Goal: Check status: Check status

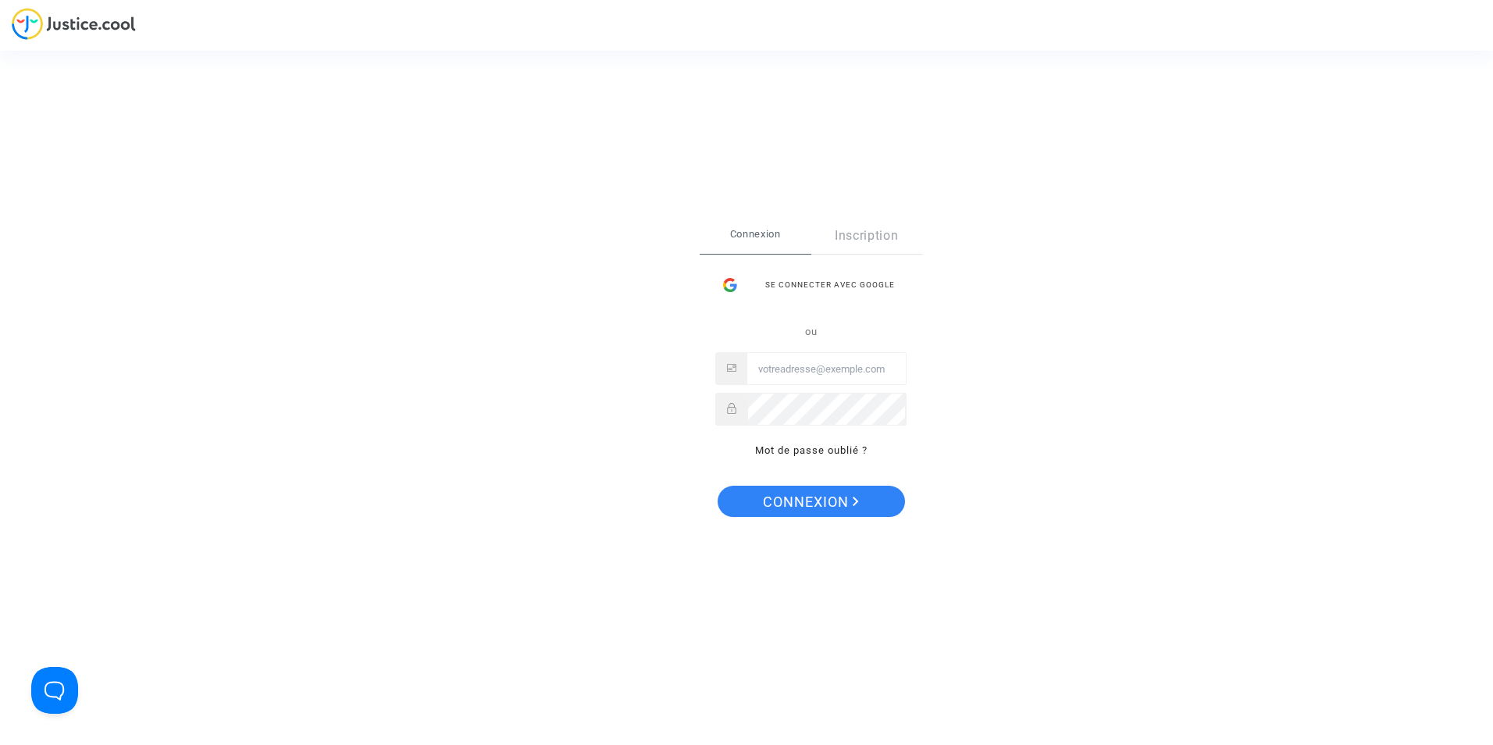
drag, startPoint x: 1244, startPoint y: 2, endPoint x: 1141, endPoint y: 45, distance: 111.9
click at [1141, 45] on div "Se connecter Connexion Inscription Se connecter avec Google ou Mot de passe oub…" at bounding box center [746, 372] width 1493 height 745
click at [858, 240] on link "Registration" at bounding box center [841, 236] width 94 height 36
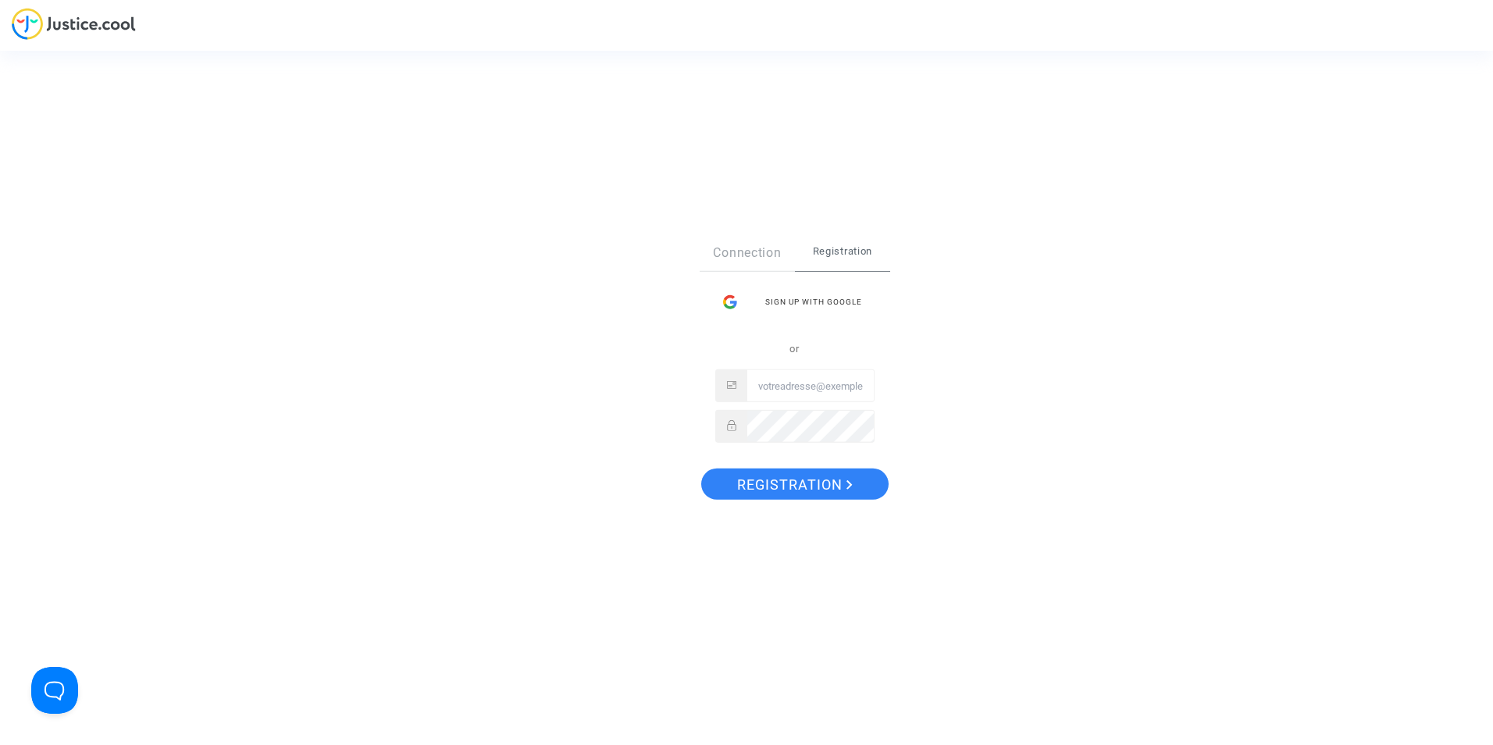
click at [832, 258] on span "Registration" at bounding box center [842, 251] width 95 height 33
click at [796, 382] on input "Email" at bounding box center [810, 385] width 126 height 31
paste input "sylvia.heine@dlh.de"
type input "sylvia.heine@dlh.de"
click at [810, 485] on font "Registration" at bounding box center [789, 484] width 105 height 16
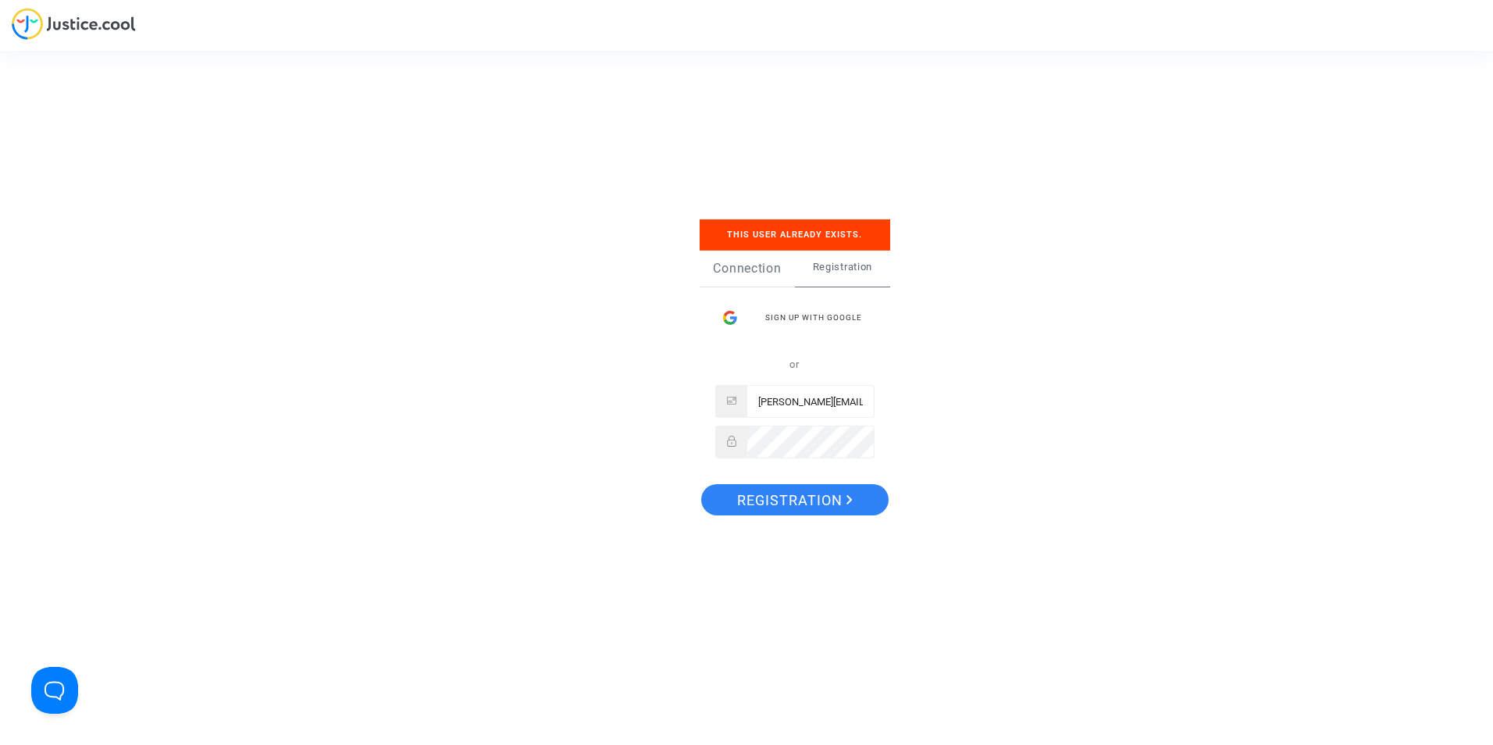
click at [769, 263] on link "Connection" at bounding box center [746, 269] width 95 height 36
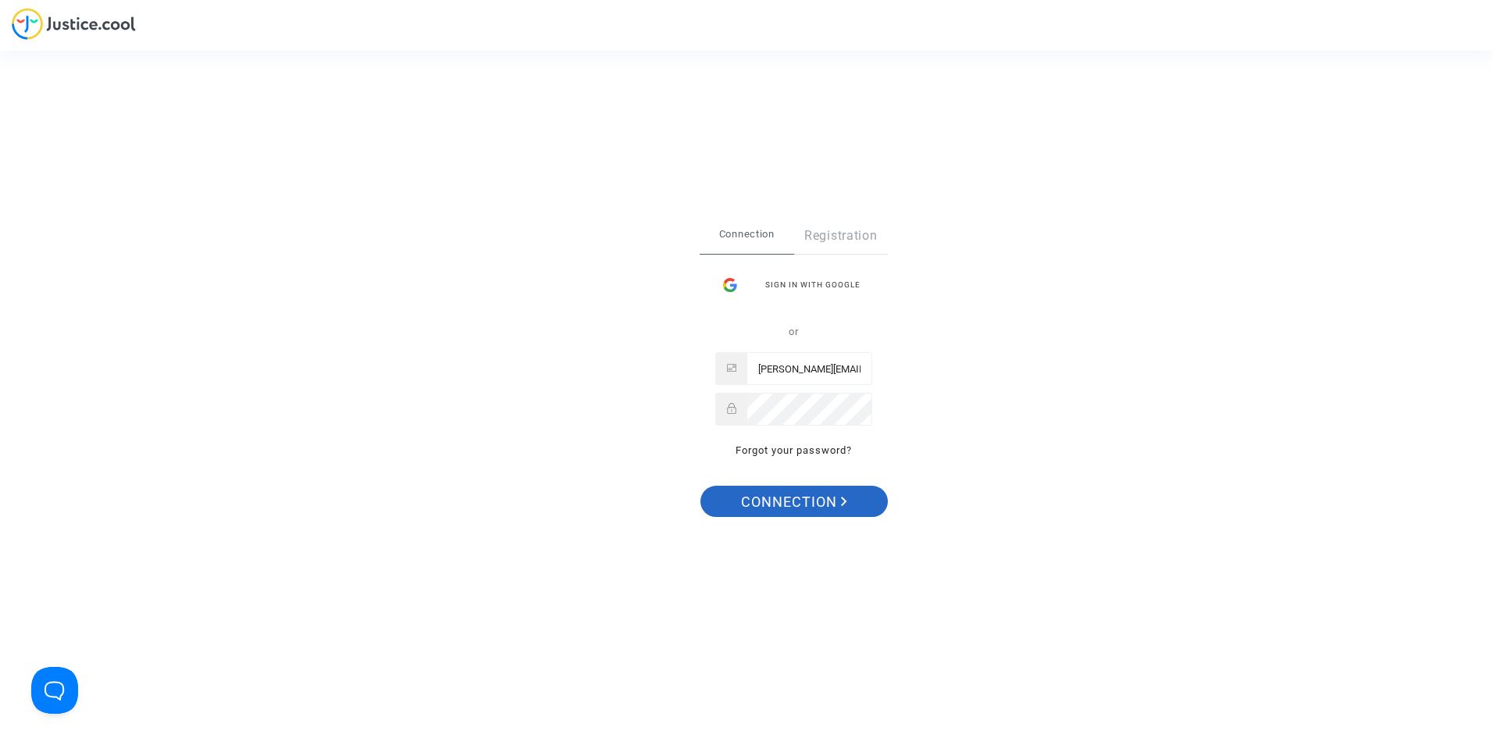
click at [866, 510] on button "Connection" at bounding box center [793, 501] width 187 height 31
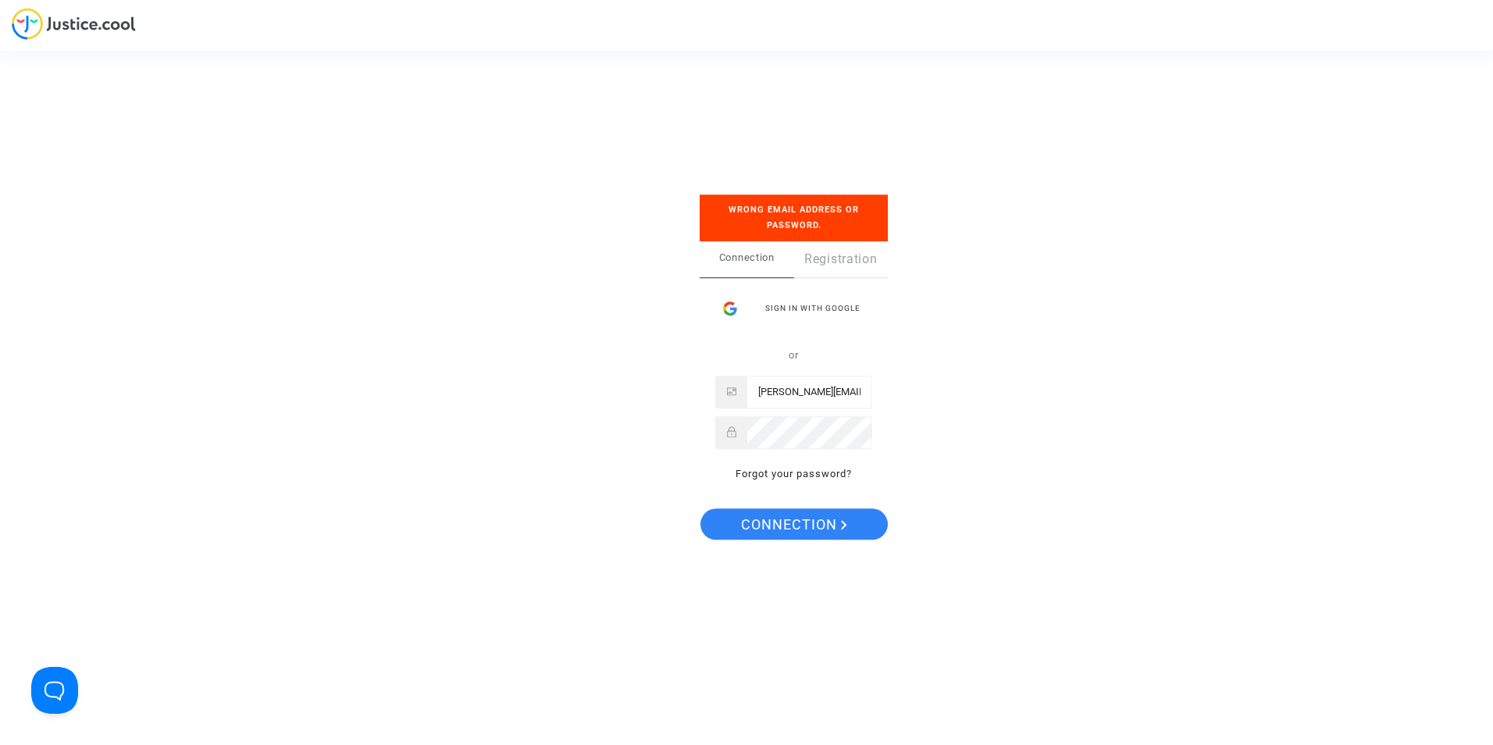
click at [862, 393] on input "sylvia.heine@dlh.de" at bounding box center [809, 391] width 124 height 31
click at [758, 394] on input "sylvia.heine@dlh.de" at bounding box center [809, 391] width 124 height 31
click at [700, 509] on button "Connection" at bounding box center [793, 524] width 187 height 31
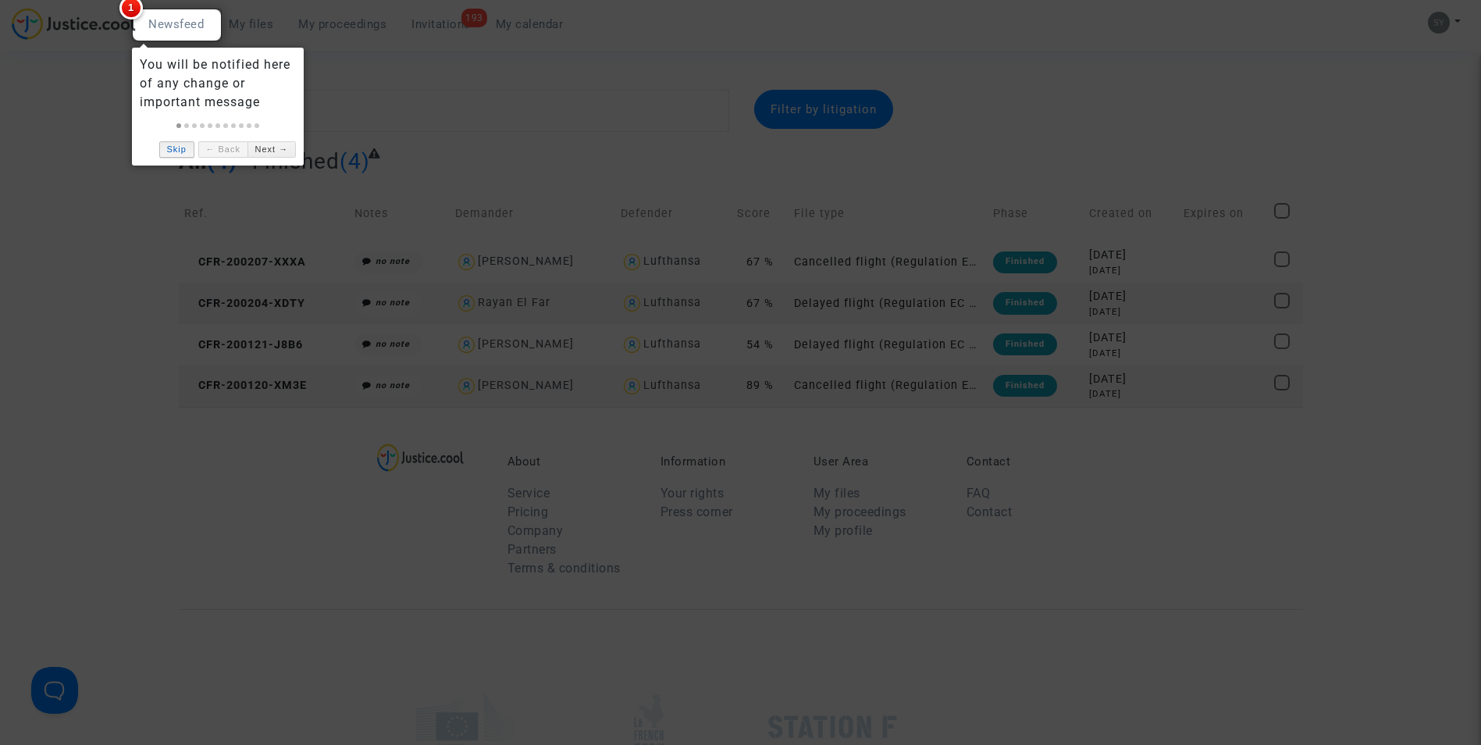
click at [193, 145] on link "Skip" at bounding box center [176, 149] width 35 height 16
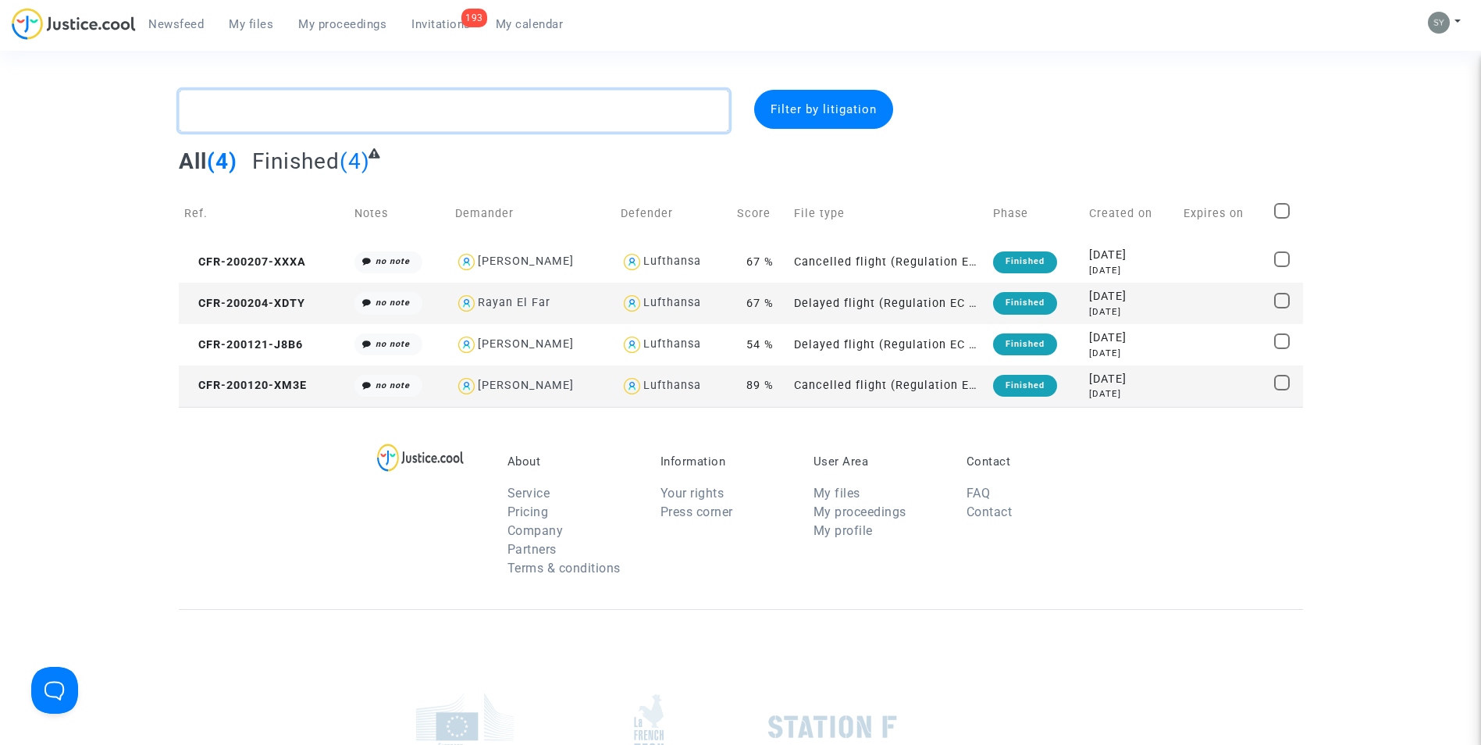
click at [558, 129] on textarea at bounding box center [454, 111] width 550 height 42
paste textarea "250613-7AGF"
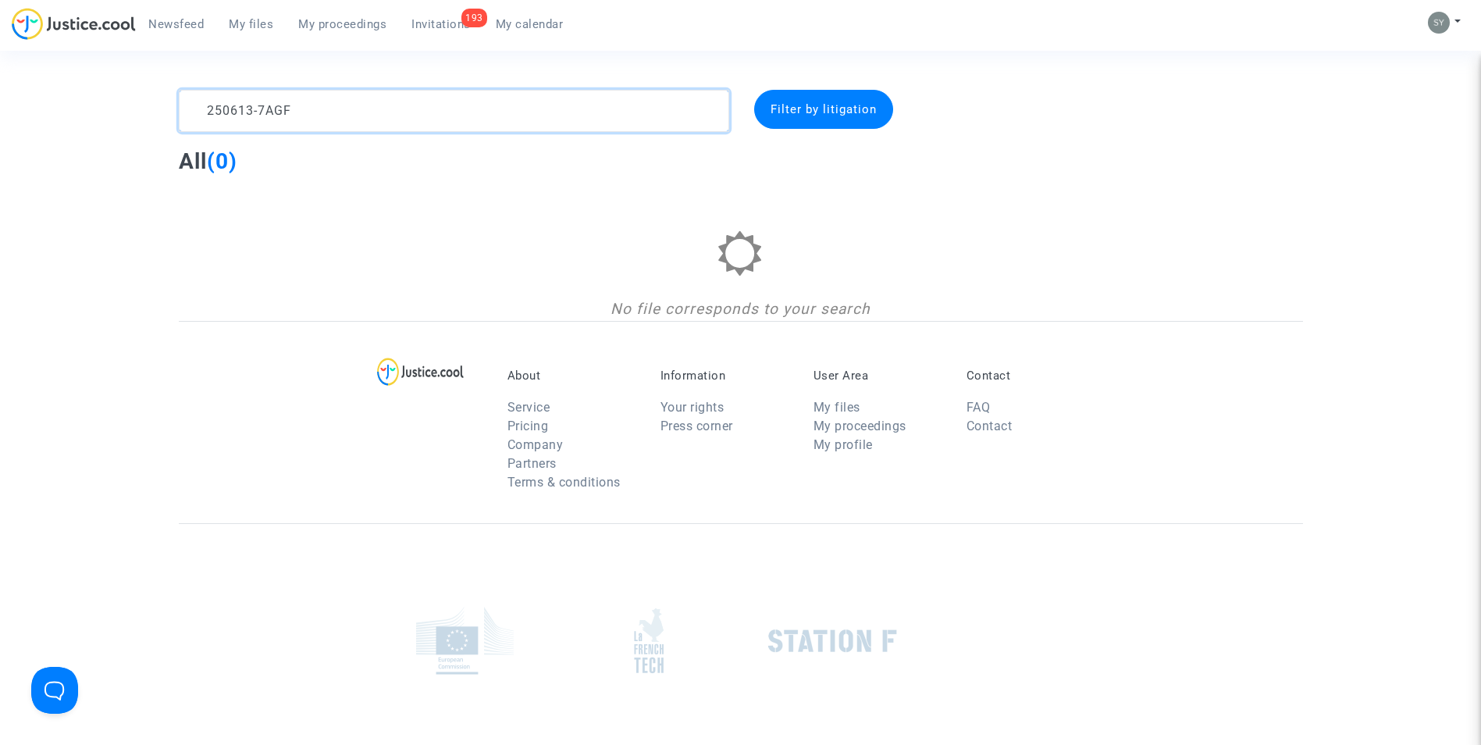
click at [206, 114] on textarea at bounding box center [454, 111] width 550 height 42
type textarea "CFR-250613-7AGF"
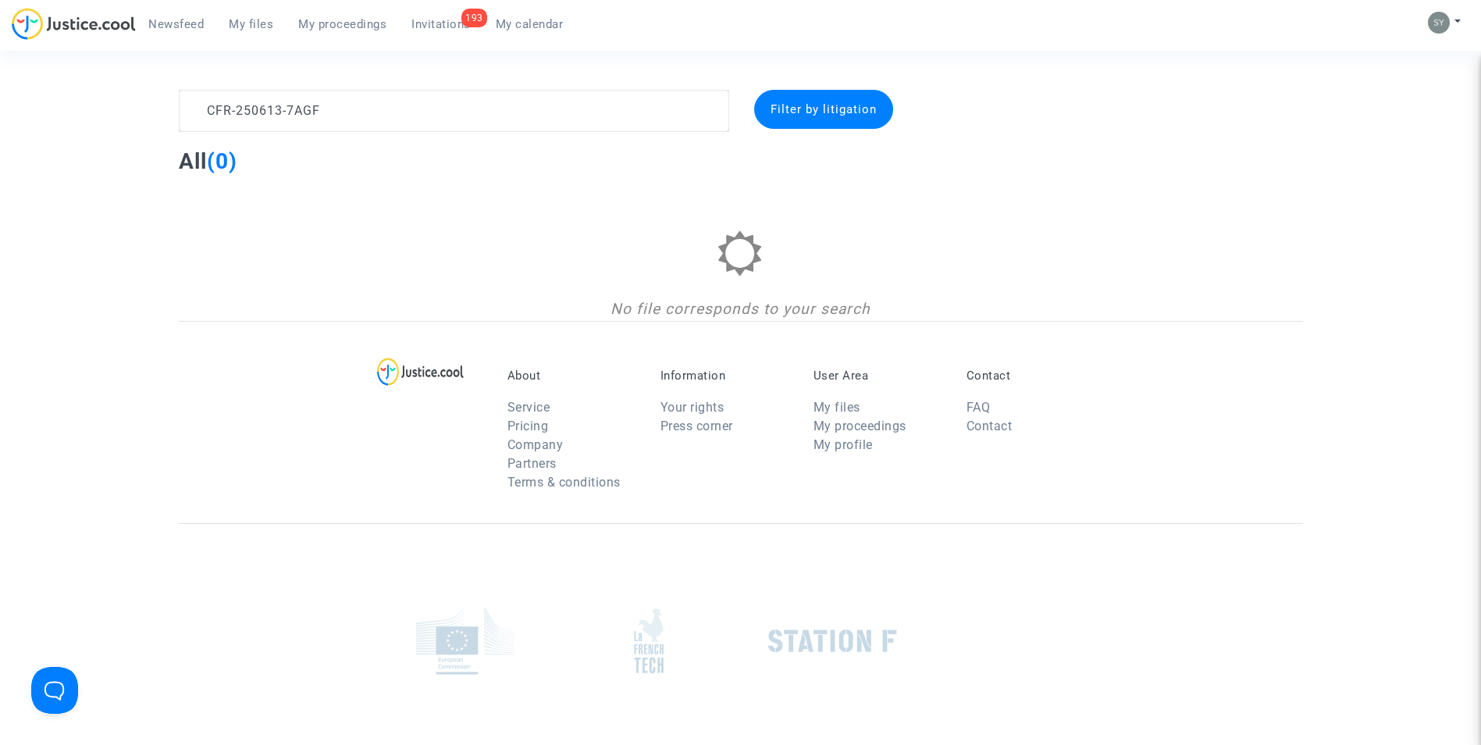
click at [815, 117] on div "Filter by litigation" at bounding box center [823, 109] width 139 height 39
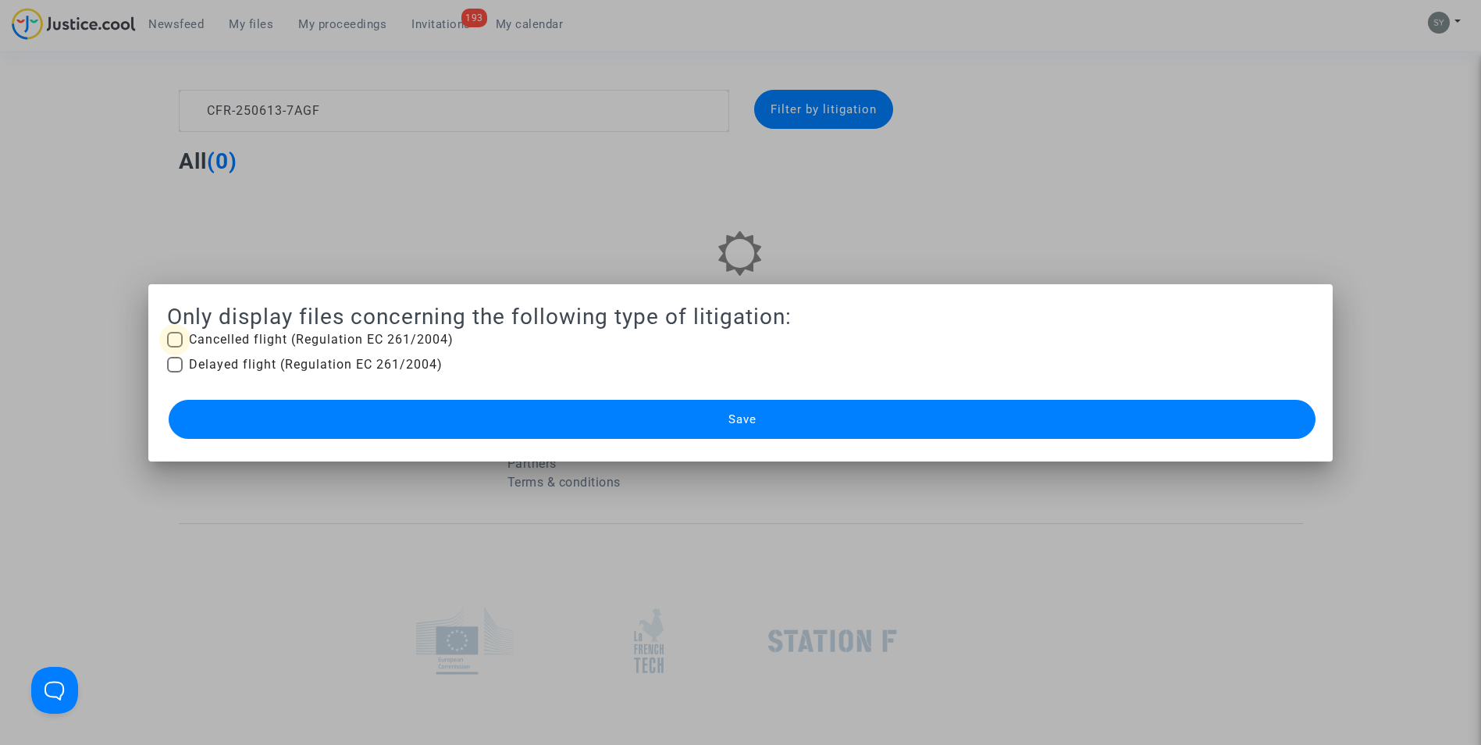
drag, startPoint x: 382, startPoint y: 336, endPoint x: 331, endPoint y: 341, distance: 51.0
click at [383, 335] on span "Cancelled flight (Regulation EC 261/2004)" at bounding box center [321, 339] width 265 height 19
click at [175, 347] on input "Cancelled flight (Regulation EC 261/2004)" at bounding box center [174, 347] width 1 height 1
checkbox input "true"
click at [325, 361] on span "Delayed flight (Regulation EC 261/2004)" at bounding box center [316, 364] width 254 height 19
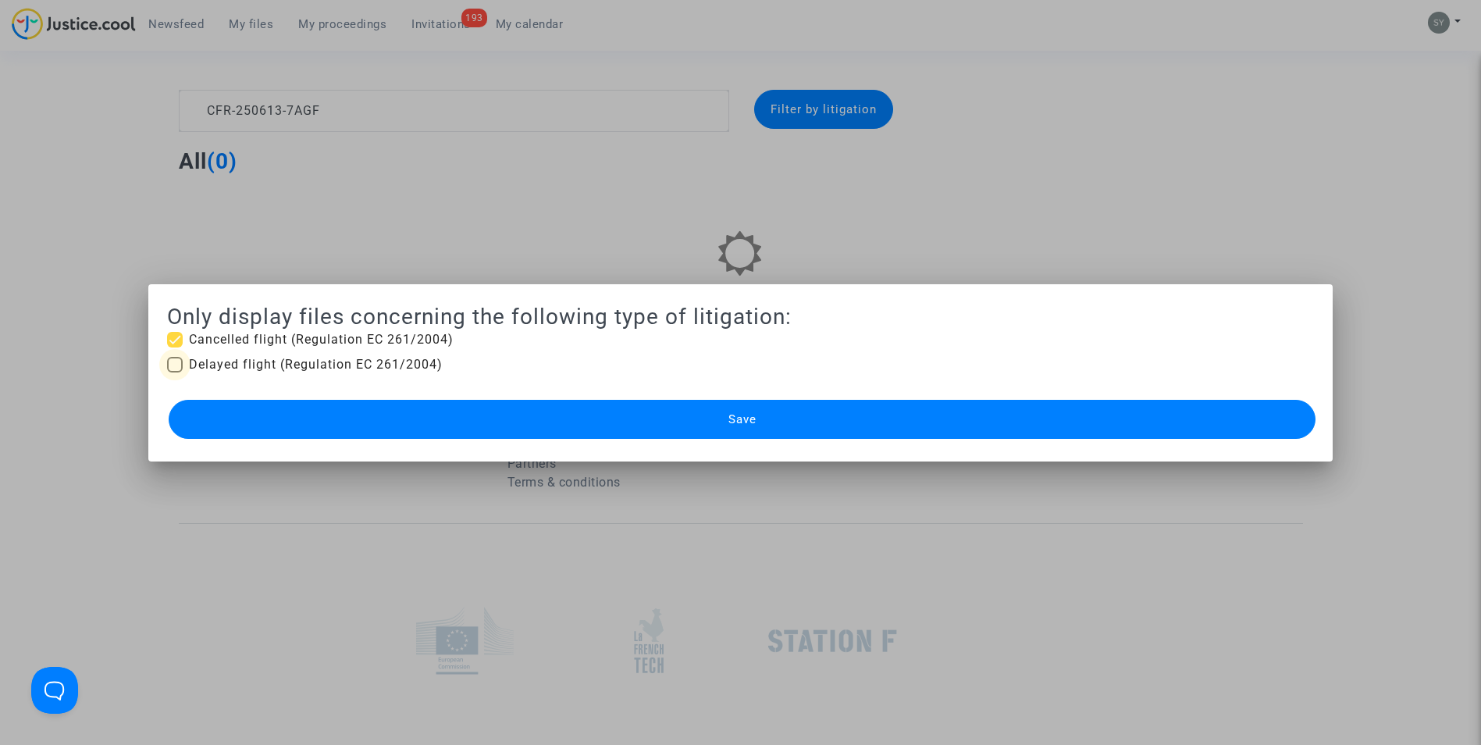
click at [175, 372] on input "Delayed flight (Regulation EC 261/2004)" at bounding box center [174, 372] width 1 height 1
checkbox input "true"
click at [429, 433] on button "Save" at bounding box center [743, 419] width 1148 height 39
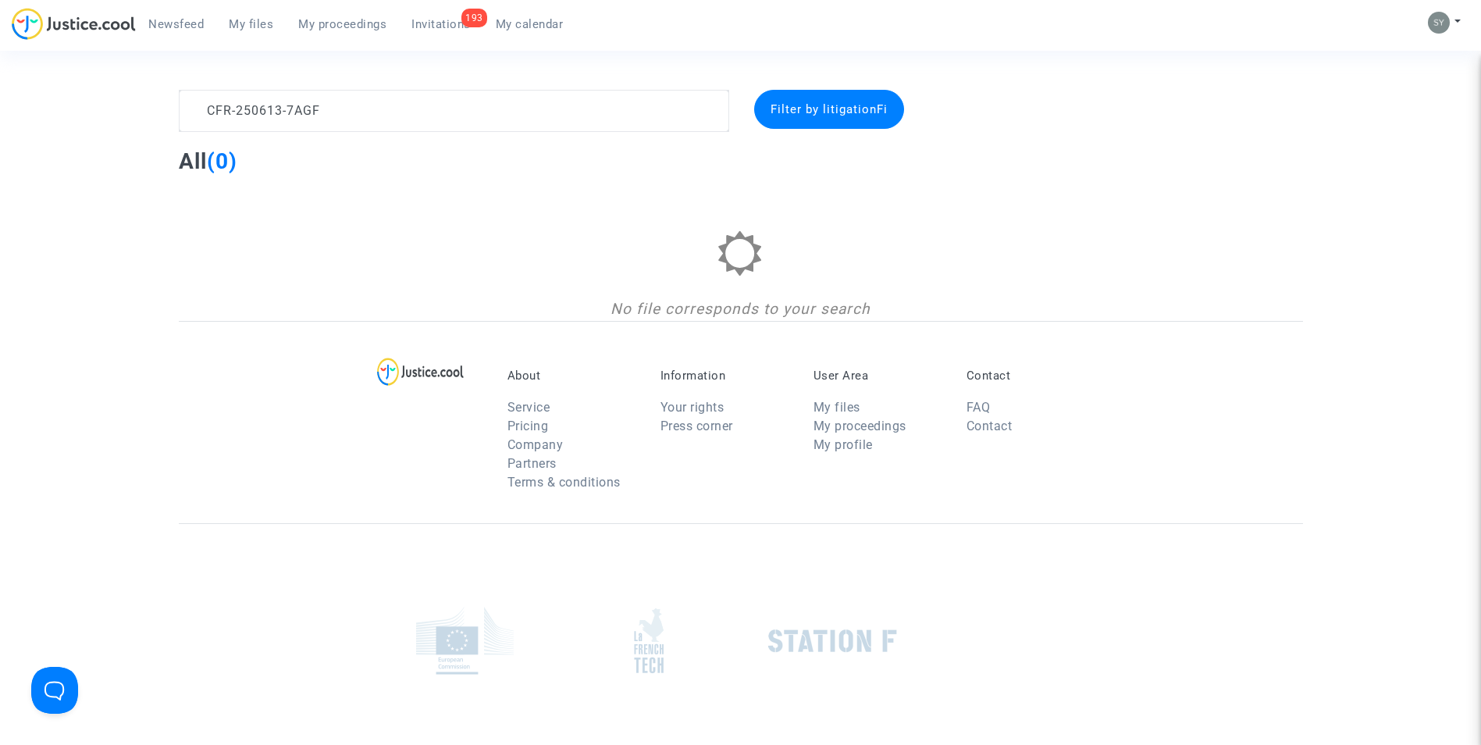
click at [346, 24] on span "My proceedings" at bounding box center [342, 24] width 88 height 14
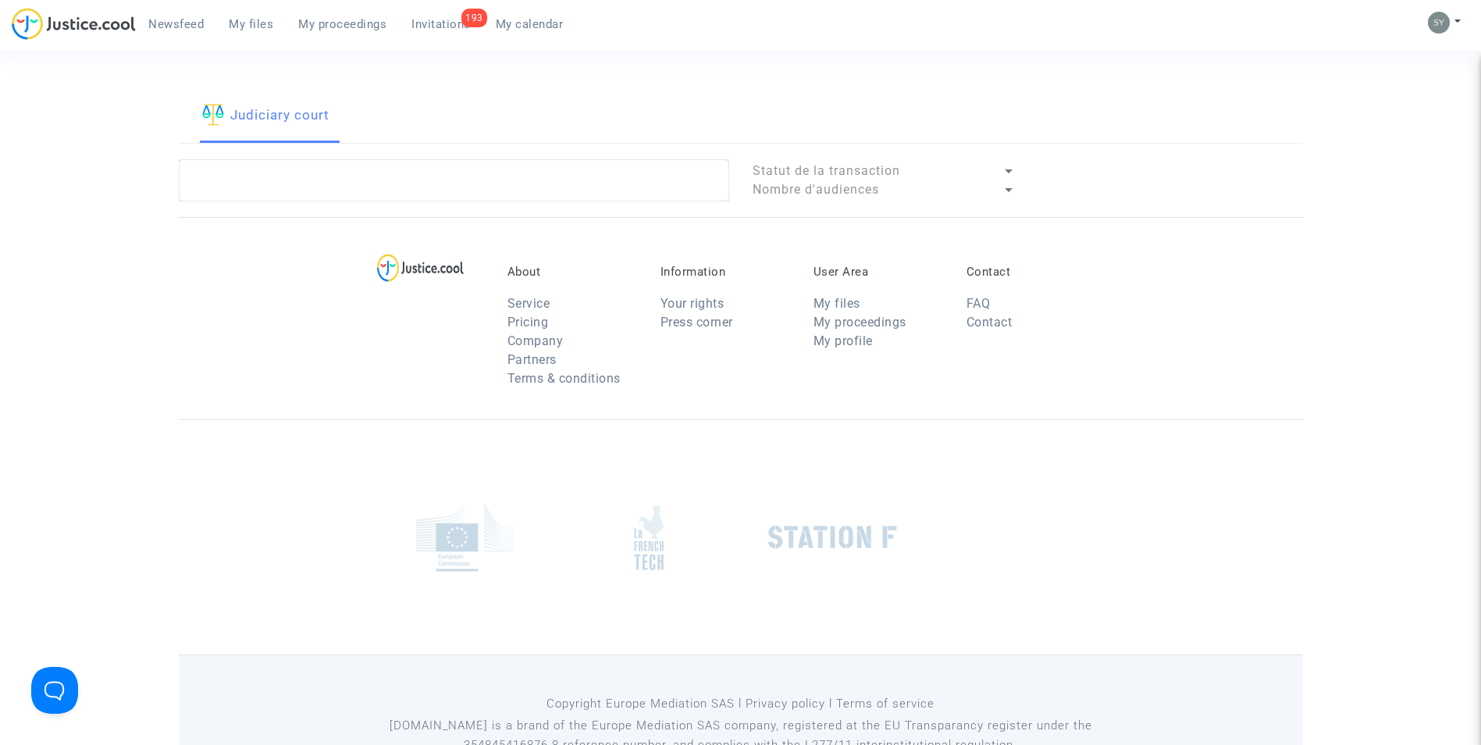
click at [436, 23] on span "Invitations" at bounding box center [440, 24] width 59 height 14
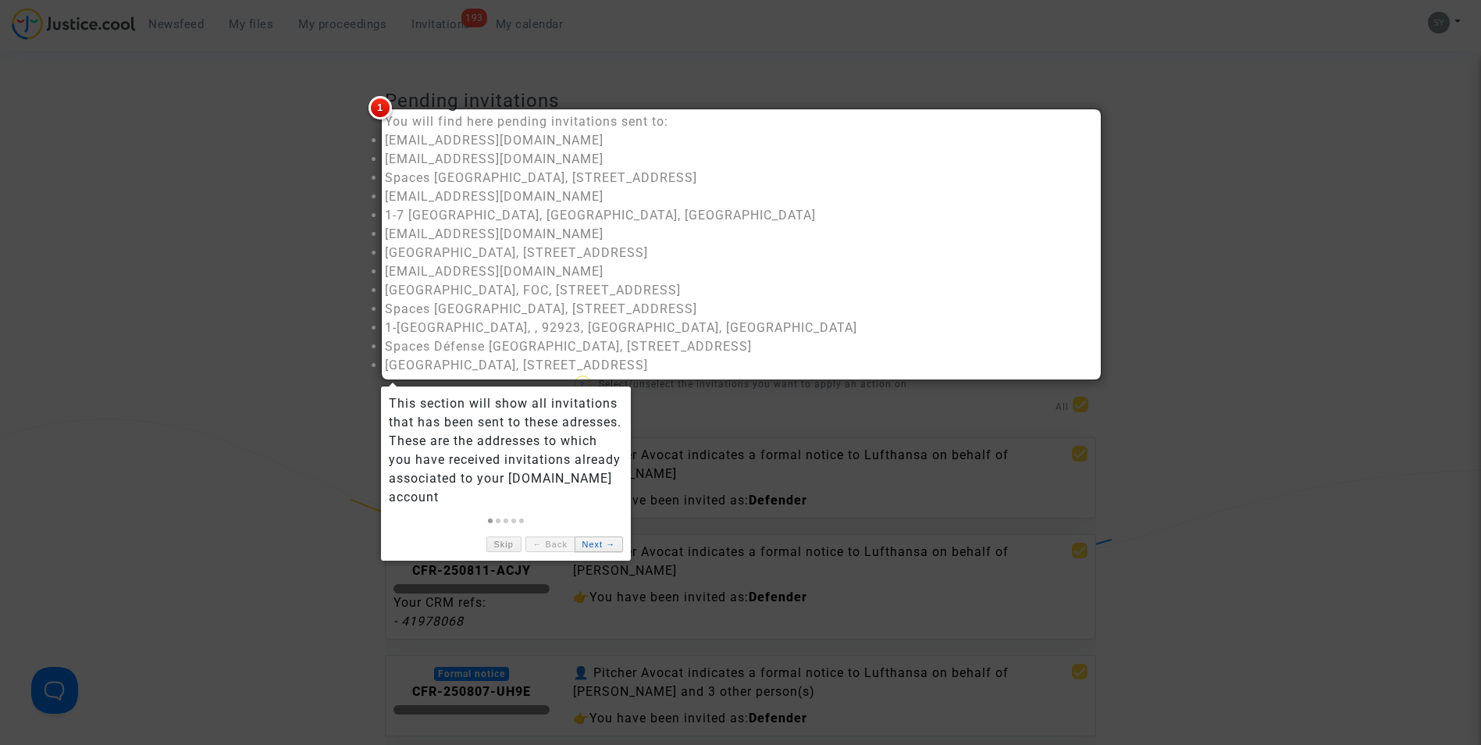
click at [603, 543] on link "Next →" at bounding box center [599, 544] width 48 height 16
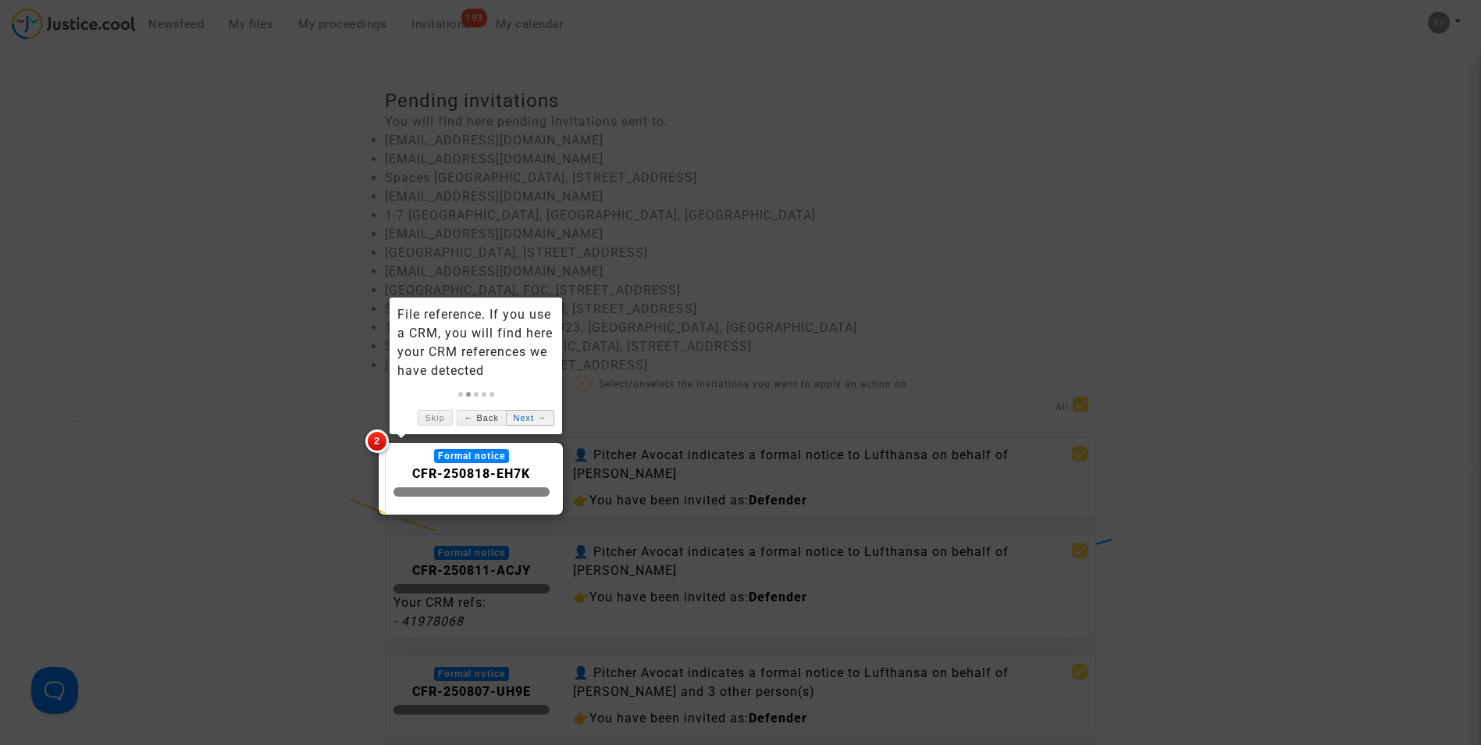
click at [529, 418] on link "Next →" at bounding box center [530, 418] width 48 height 16
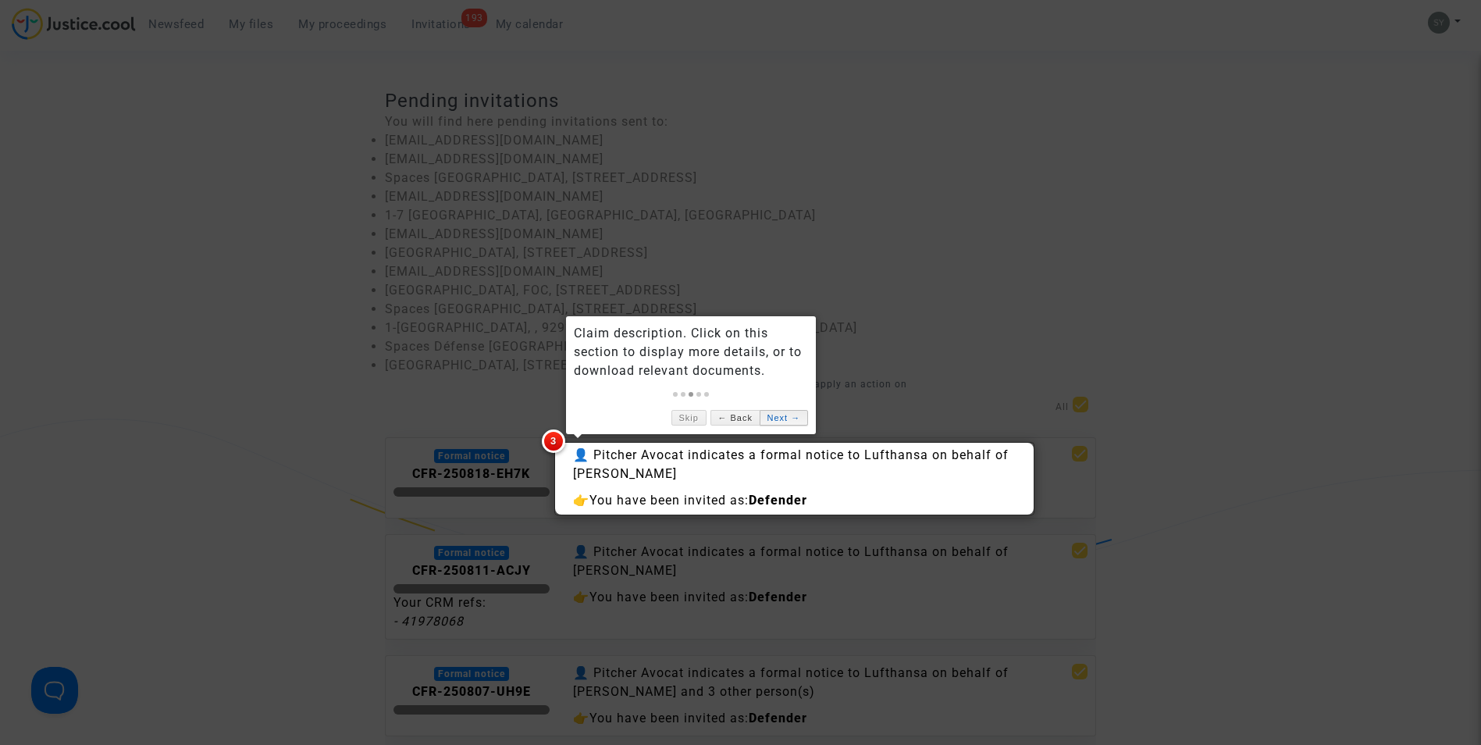
click at [792, 414] on link "Next →" at bounding box center [784, 418] width 48 height 16
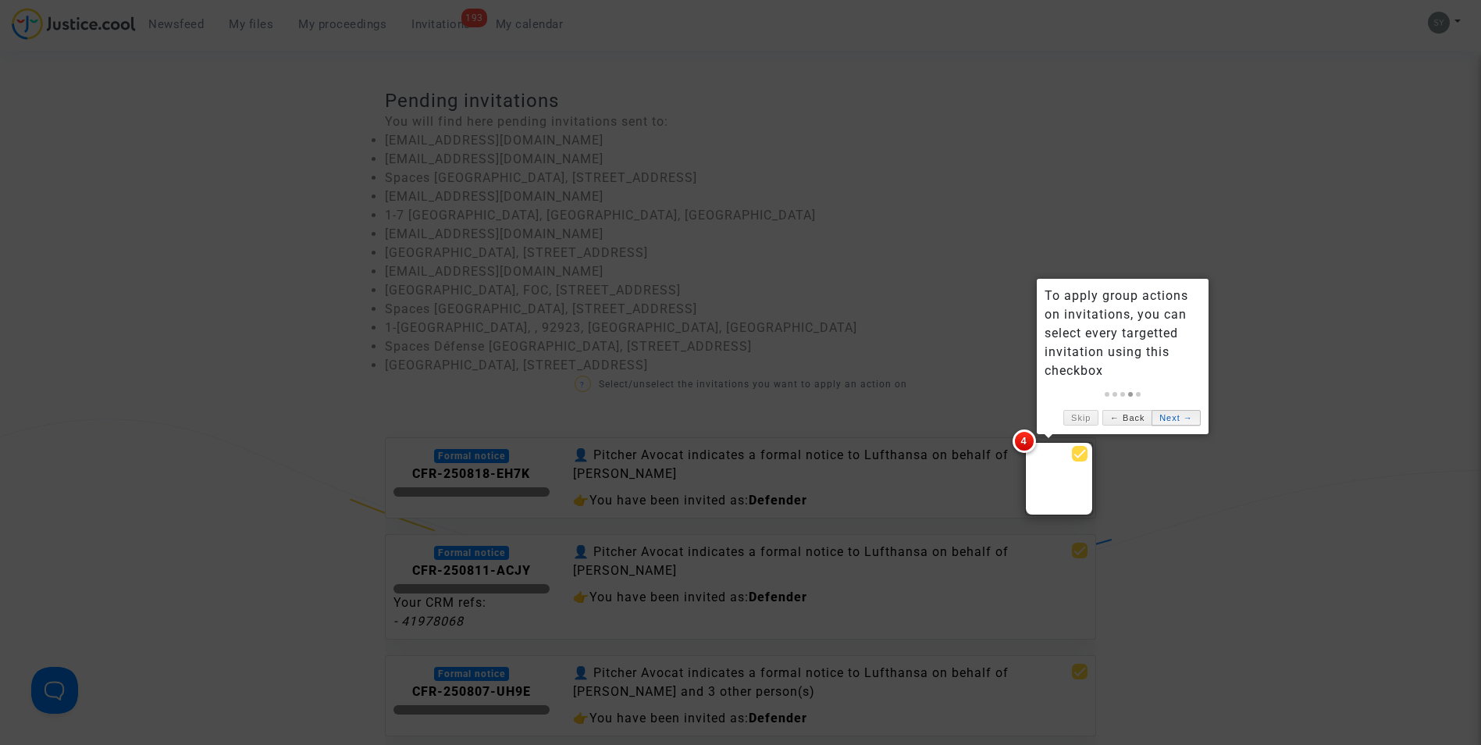
click at [1166, 422] on link "Next →" at bounding box center [1176, 418] width 48 height 16
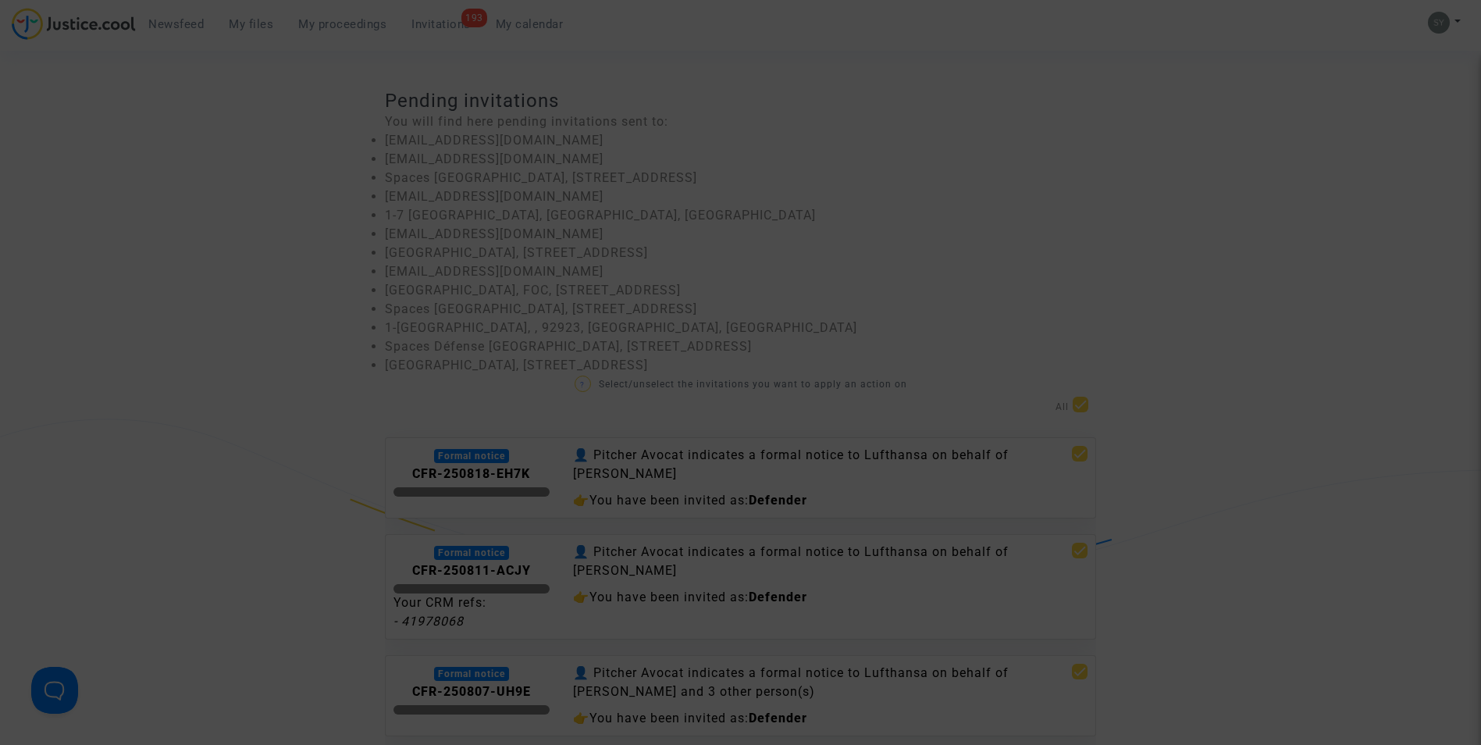
scroll to position [559, 0]
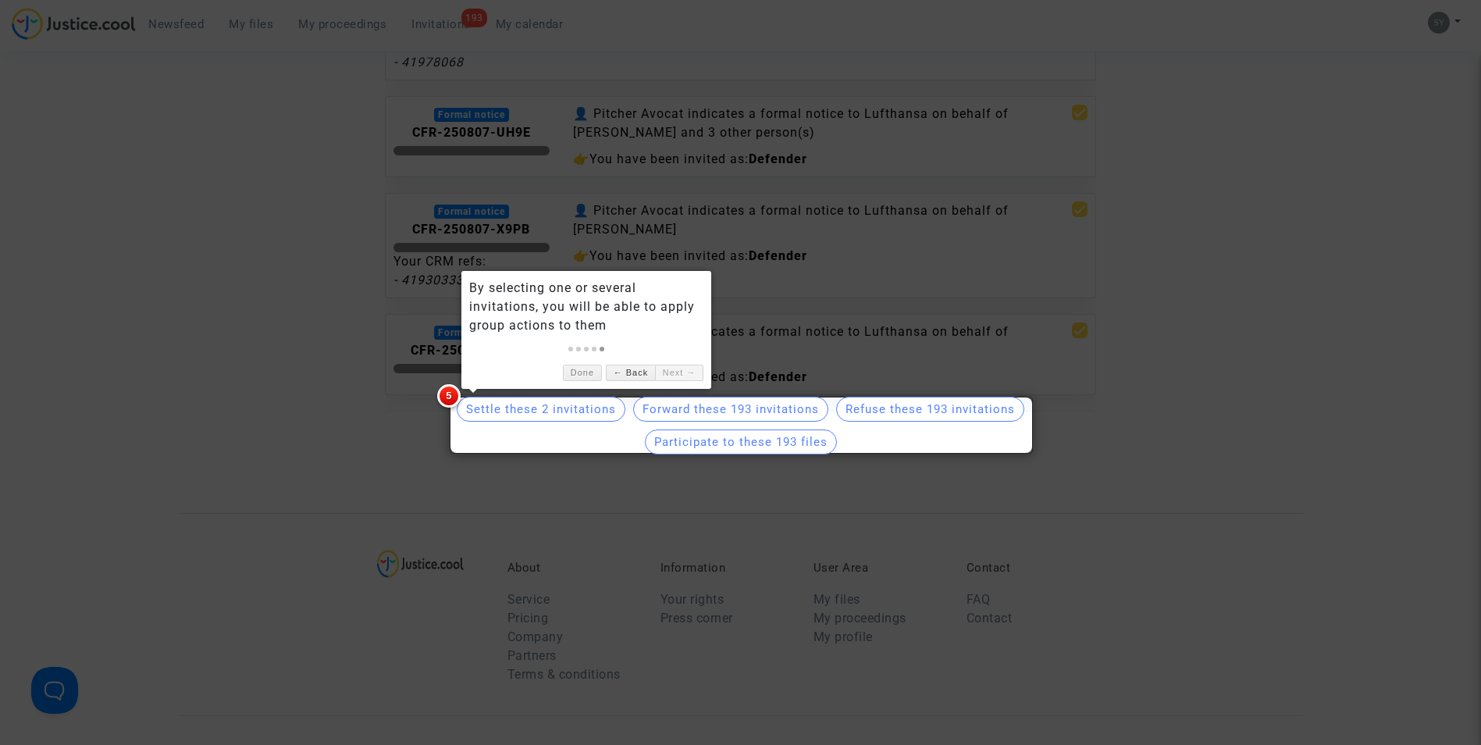
click at [671, 376] on link "Next →" at bounding box center [679, 373] width 48 height 16
click at [598, 368] on link "Done" at bounding box center [582, 373] width 39 height 16
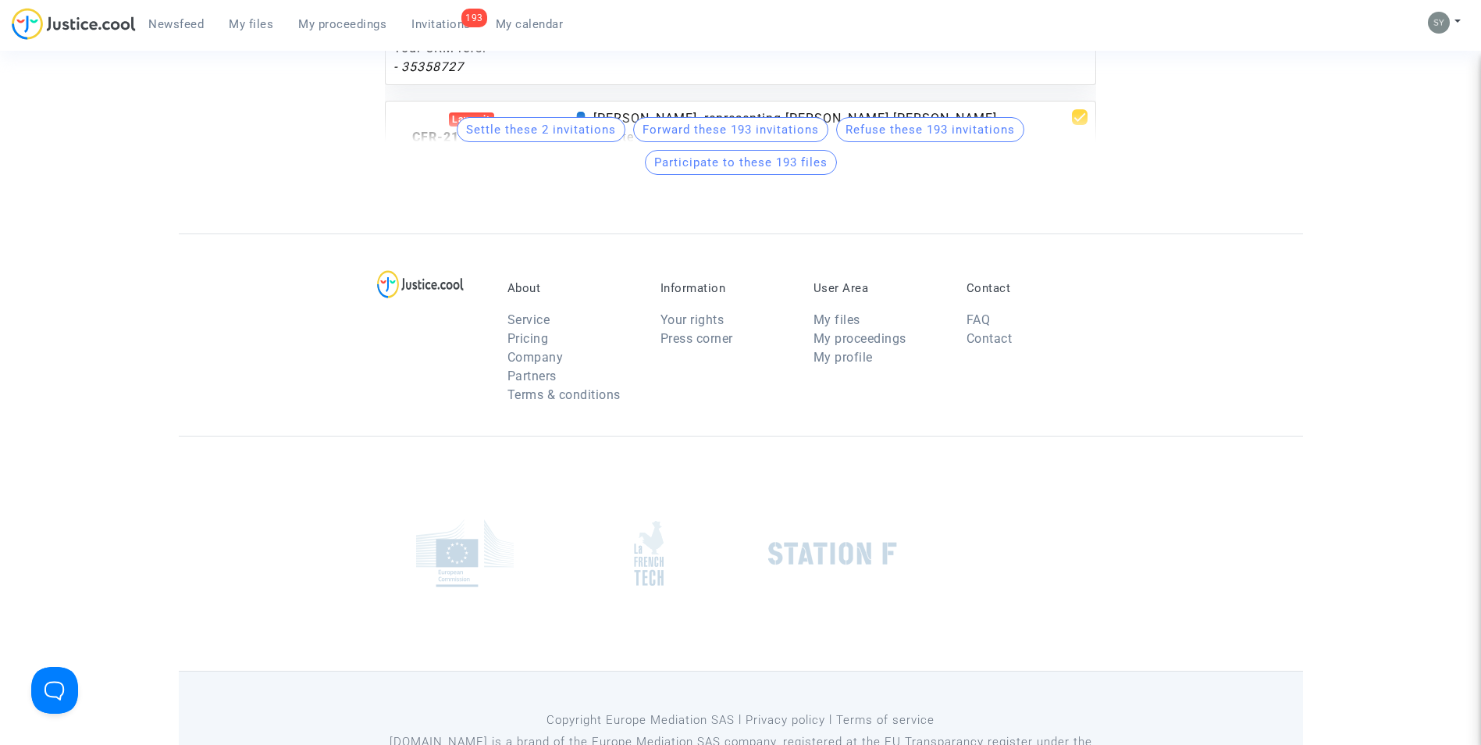
scroll to position [906, 0]
